Goal: Find specific page/section: Find specific page/section

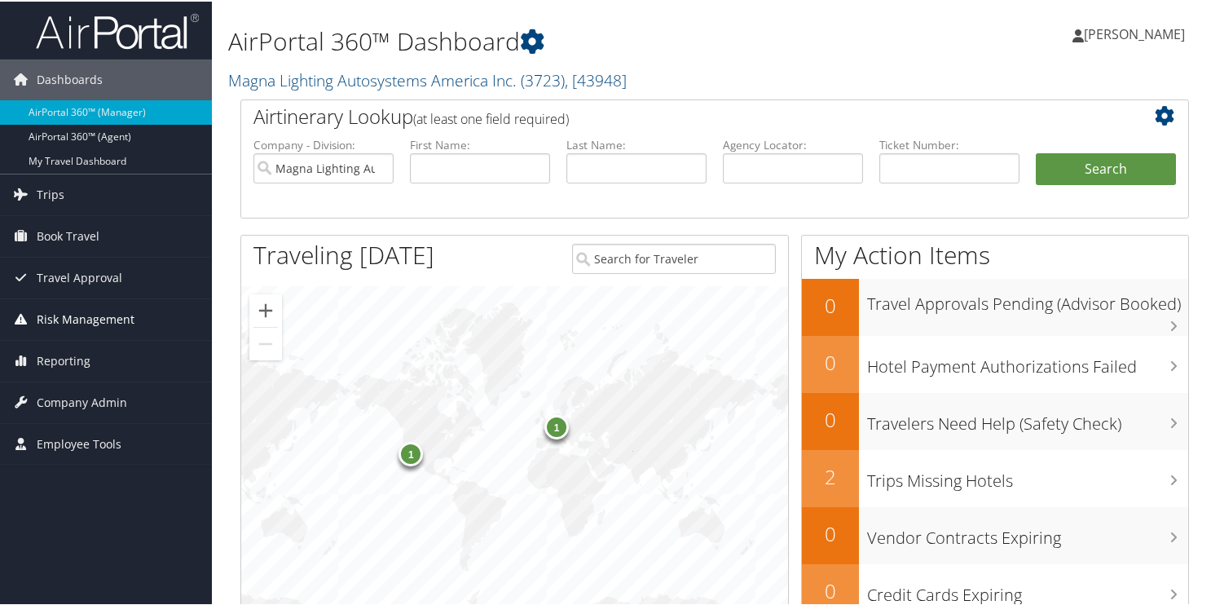
click at [60, 313] on span "Risk Management" at bounding box center [86, 317] width 98 height 41
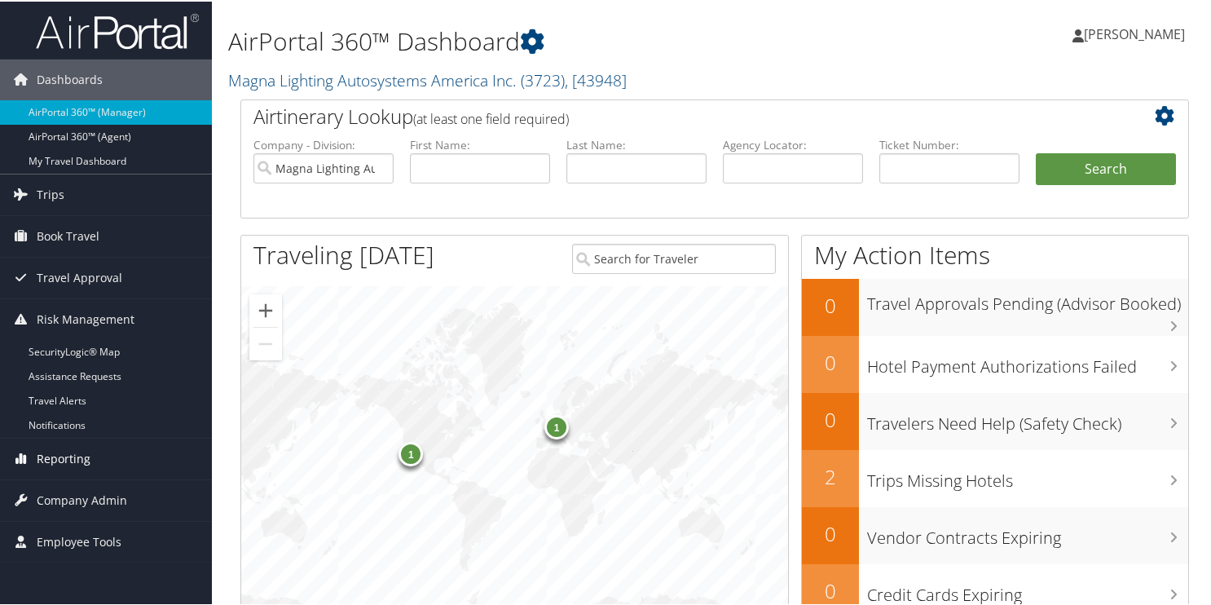
click at [62, 459] on span "Reporting" at bounding box center [64, 457] width 54 height 41
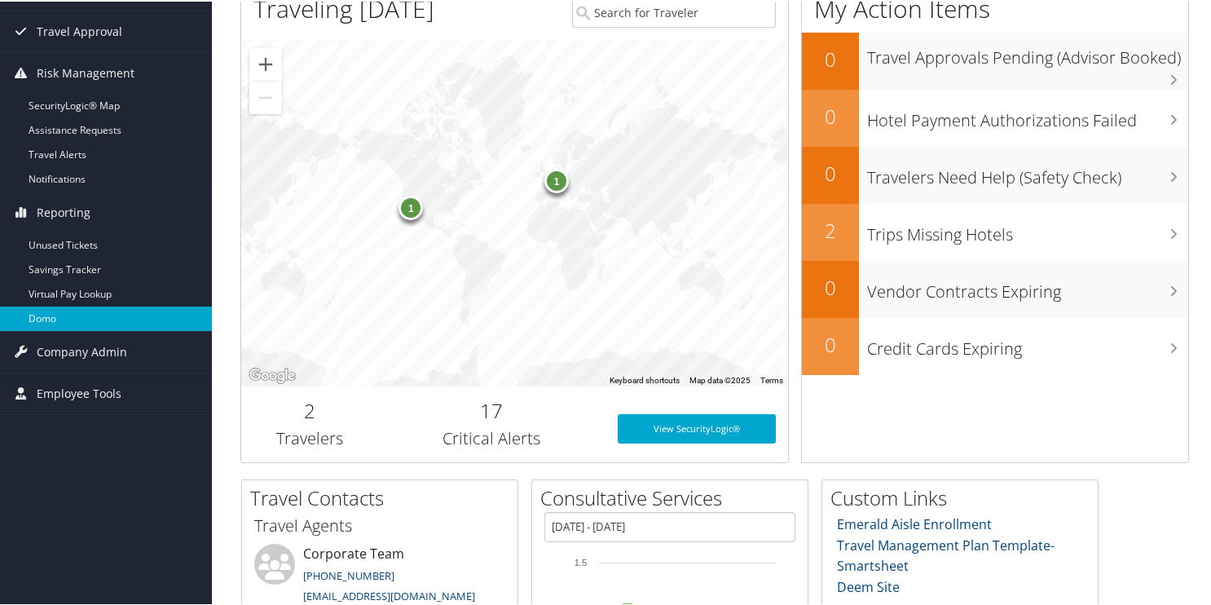
scroll to position [244, 0]
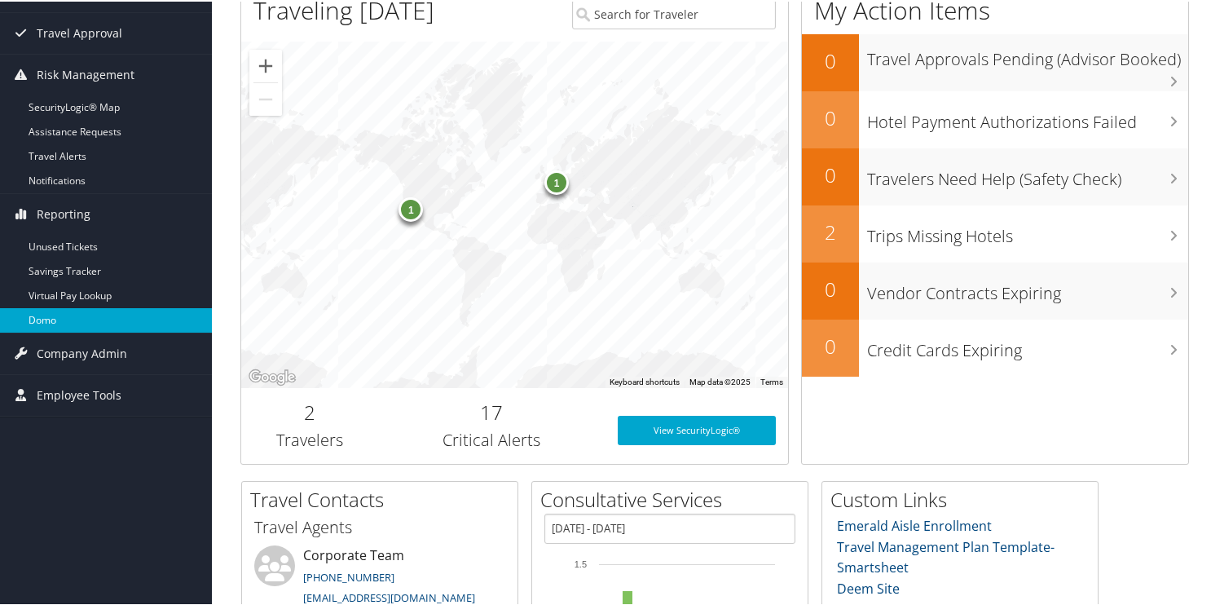
click at [47, 319] on link "Domo" at bounding box center [106, 318] width 212 height 24
